Goal: Check status: Check status

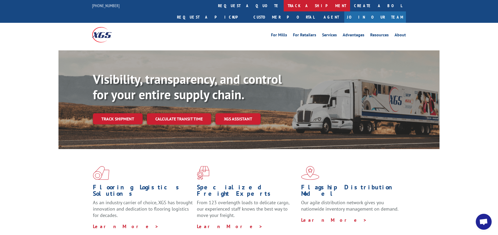
click at [284, 6] on link "track a shipment" at bounding box center [317, 5] width 66 height 11
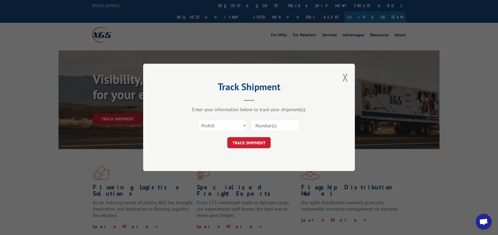
click at [268, 122] on input at bounding box center [275, 125] width 49 height 11
paste input "17496906"
type input "17496906"
click at [253, 142] on button "TRACK SHIPMENT" at bounding box center [248, 142] width 43 height 11
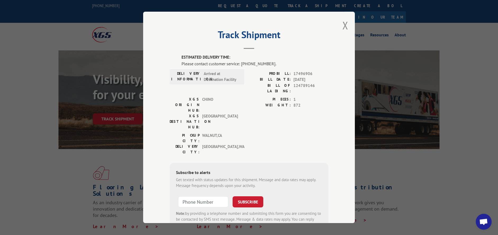
click at [435, 109] on div "Track Shipment ESTIMATED DELIVERY TIME: Please contact customer service: [PHONE…" at bounding box center [249, 117] width 498 height 235
click at [346, 22] on button "Close modal" at bounding box center [346, 25] width 6 height 14
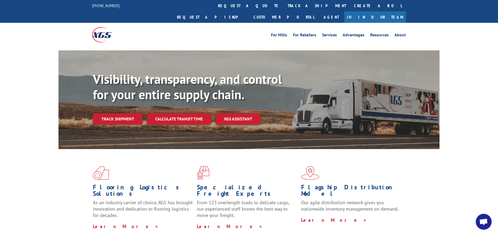
click at [485, 220] on span "Open chat" at bounding box center [483, 221] width 9 height 7
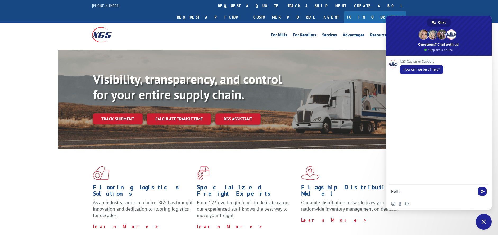
type textarea "Hello"
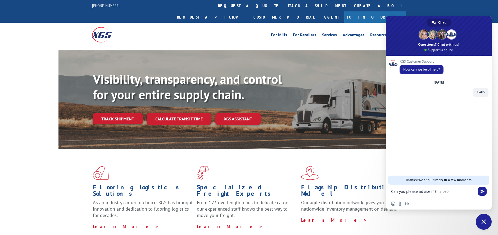
paste textarea "17496906"
type textarea "Can you please advise if this pro 17496906"
type textarea "delivered"
click at [457, 143] on div "XGS Customer Support How can we be of help? [DATE] Hello Just now Can you pleas…" at bounding box center [439, 120] width 106 height 129
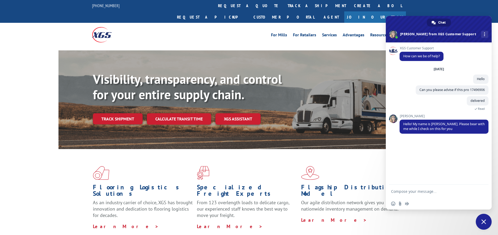
click at [413, 194] on form at bounding box center [433, 191] width 84 height 14
click at [411, 191] on textarea "Compose your message..." at bounding box center [433, 191] width 84 height 5
type textarea "H"
type textarea "Thank you [PERSON_NAME]"
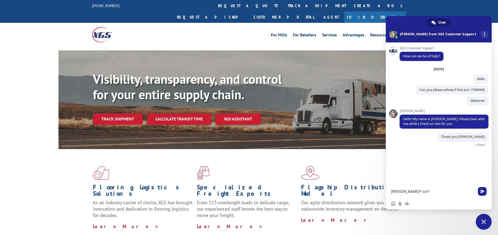
type textarea "[PERSON_NAME]* sorry"
click at [467, 170] on div at bounding box center [444, 168] width 89 height 11
click at [363, 210] on div "Flagship Distribution Model Our agile distribution network gives you nationwide…" at bounding box center [353, 197] width 104 height 63
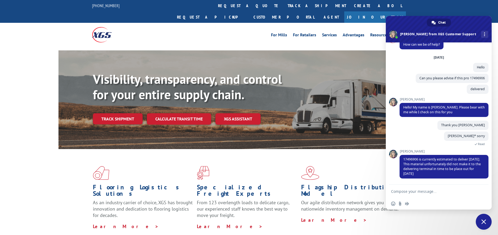
click at [434, 187] on form at bounding box center [433, 191] width 84 height 14
click at [434, 190] on textarea "Compose your message..." at bounding box center [433, 191] width 84 height 5
type textarea "Ok thank you very much"
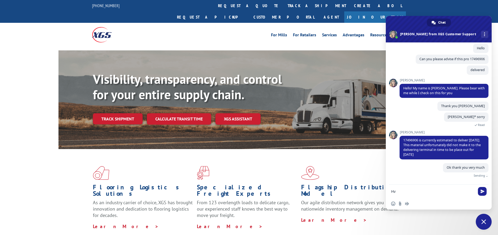
scroll to position [25, 0]
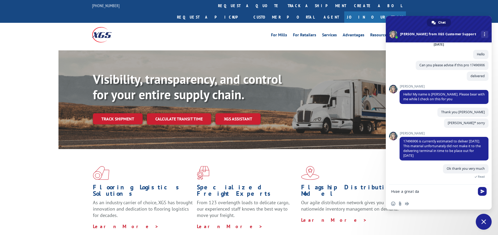
type textarea "Hvae a great day"
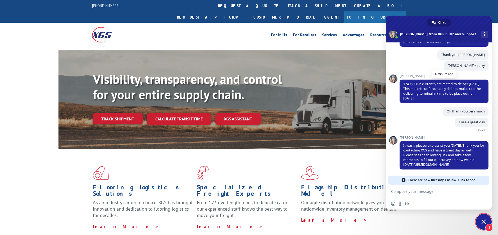
scroll to position [73, 0]
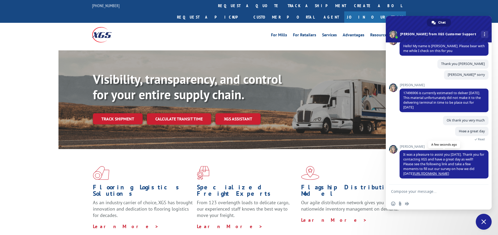
click at [431, 173] on link "[URL][DOMAIN_NAME]" at bounding box center [431, 173] width 35 height 5
click at [483, 219] on span "Close chat" at bounding box center [484, 221] width 5 height 5
